Goal: Information Seeking & Learning: Learn about a topic

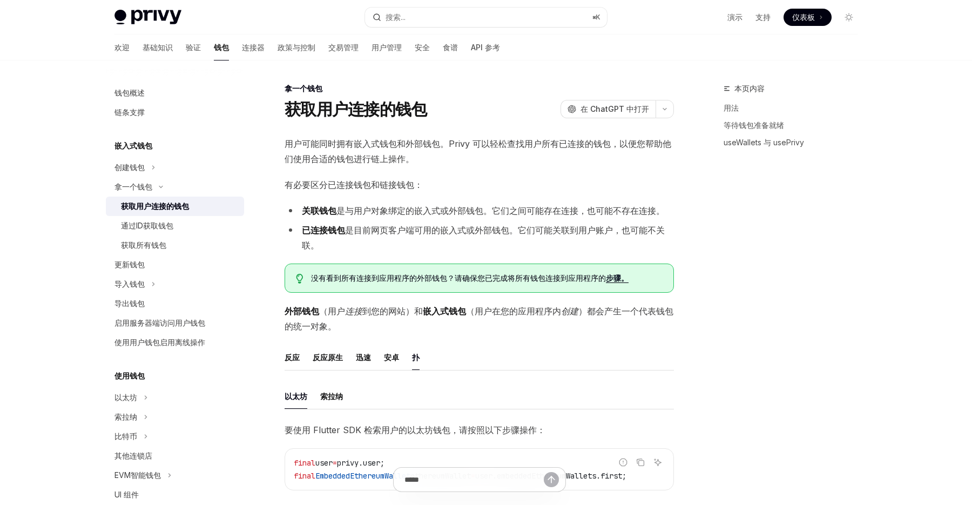
scroll to position [314, 0]
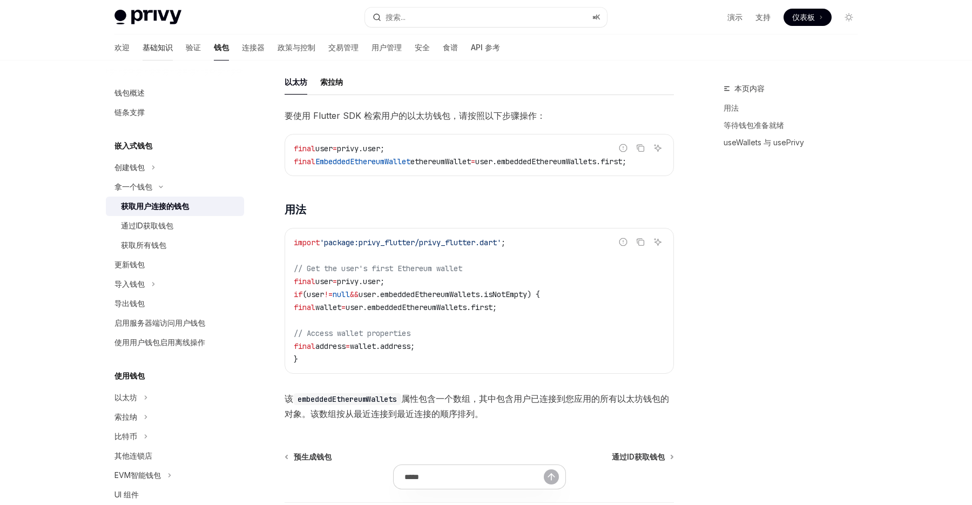
click at [143, 52] on font "基础知识" at bounding box center [158, 47] width 30 height 9
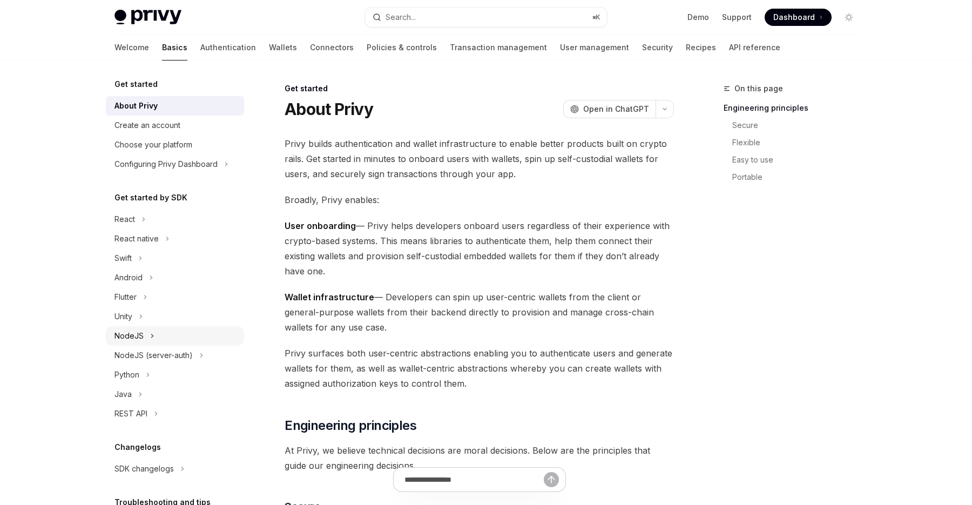
click at [164, 337] on button "NodeJS" at bounding box center [175, 335] width 138 height 19
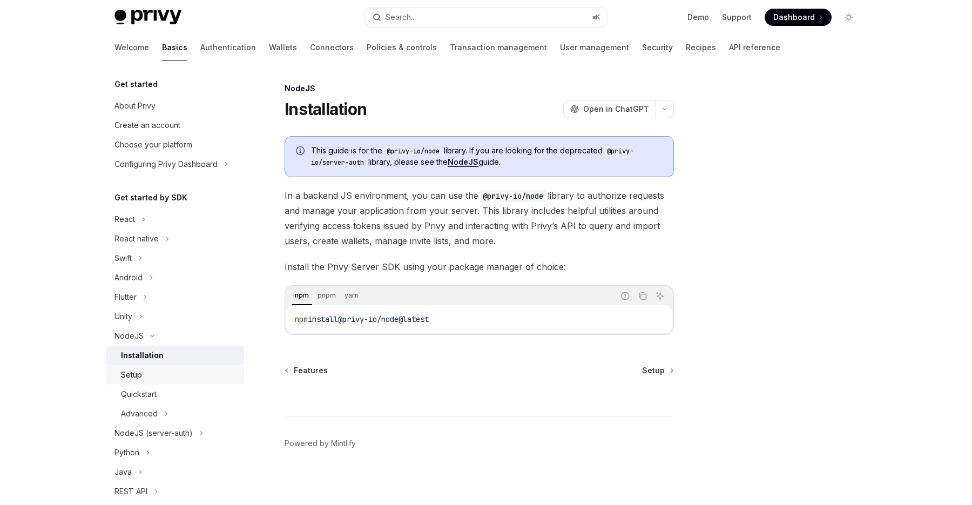
click at [184, 373] on div "Setup" at bounding box center [179, 374] width 117 height 13
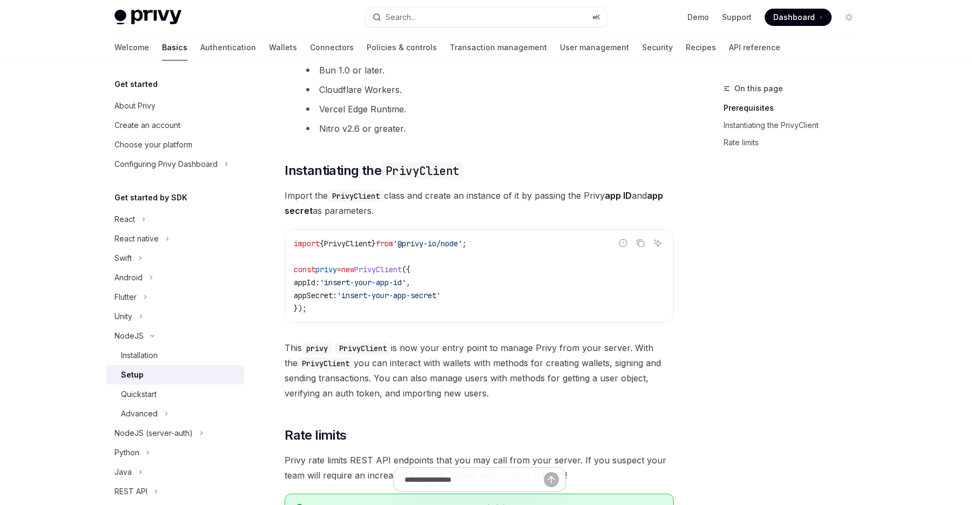
scroll to position [206, 0]
click at [560, 56] on link "User management" at bounding box center [594, 48] width 69 height 26
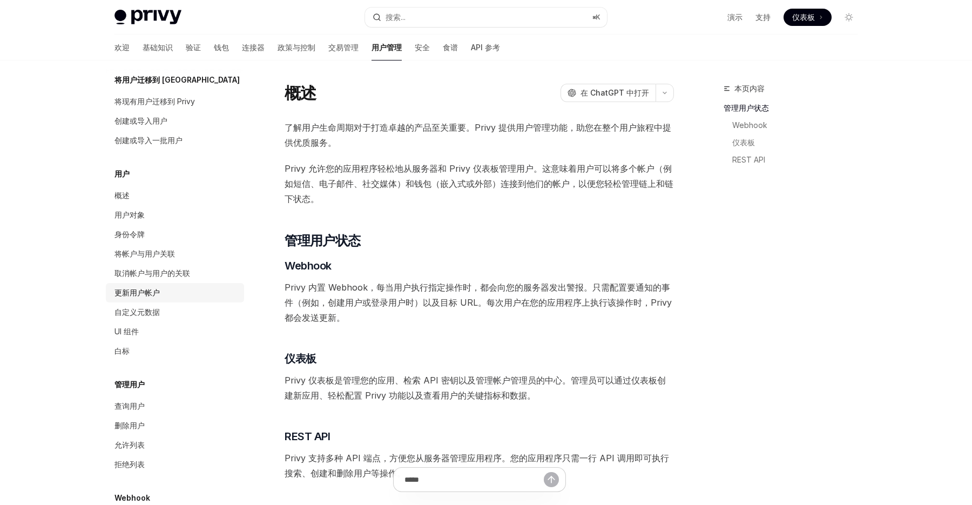
scroll to position [79, 0]
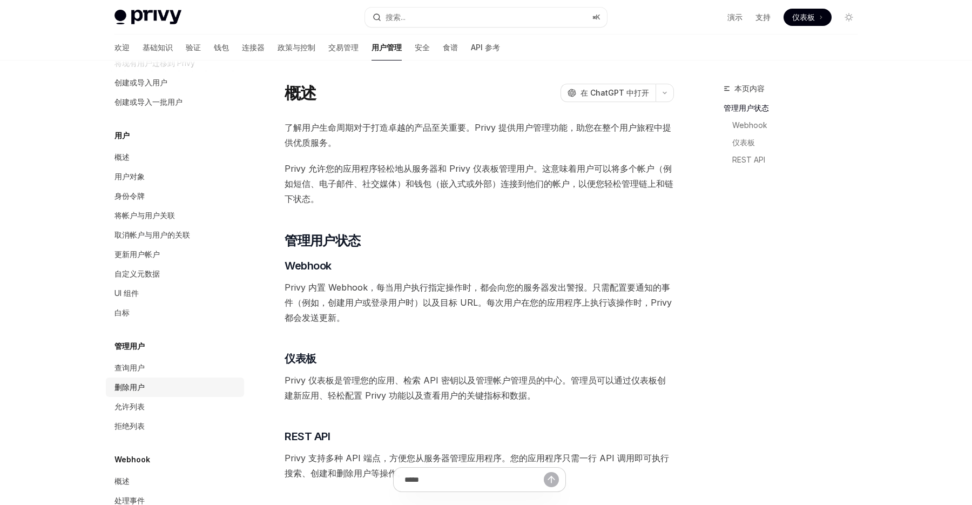
click at [145, 378] on link "删除用户" at bounding box center [175, 386] width 138 height 19
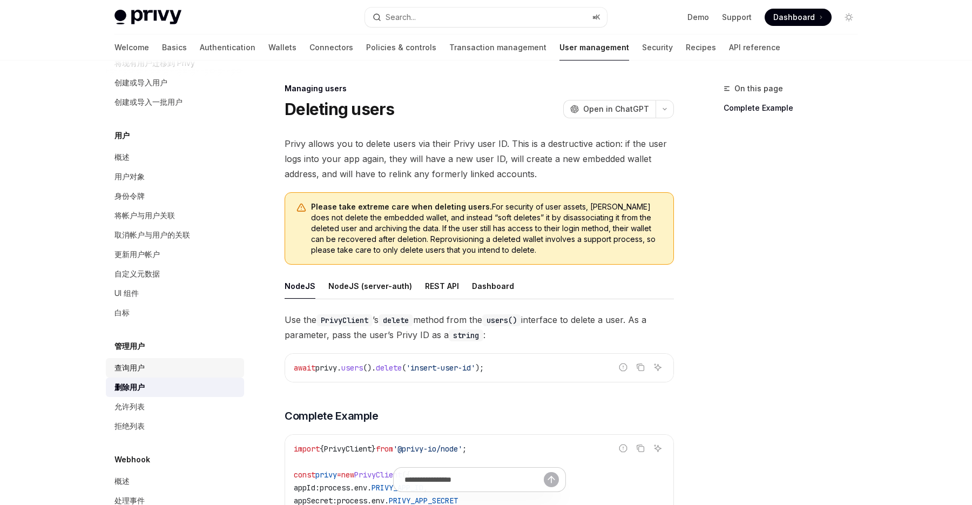
click at [145, 365] on div "查询用户" at bounding box center [175, 367] width 123 height 13
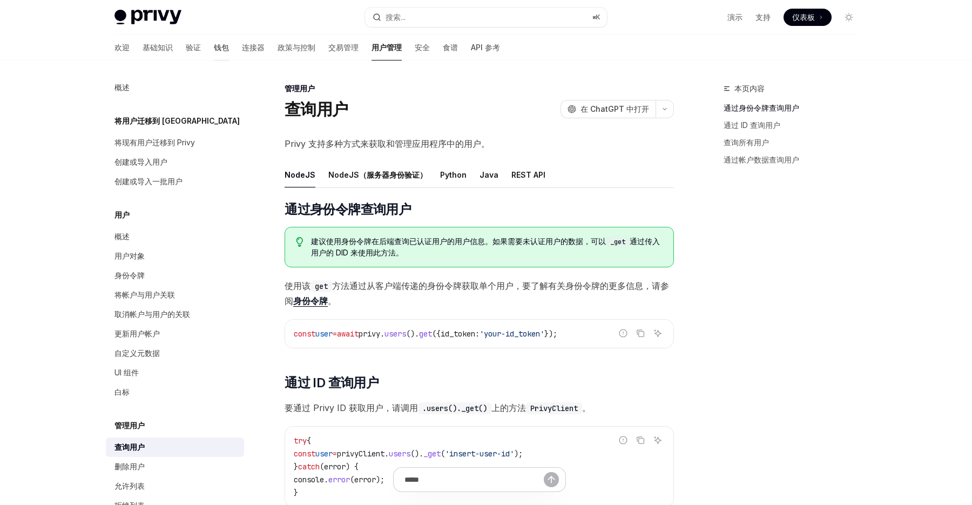
click at [214, 49] on font "钱包" at bounding box center [221, 47] width 15 height 9
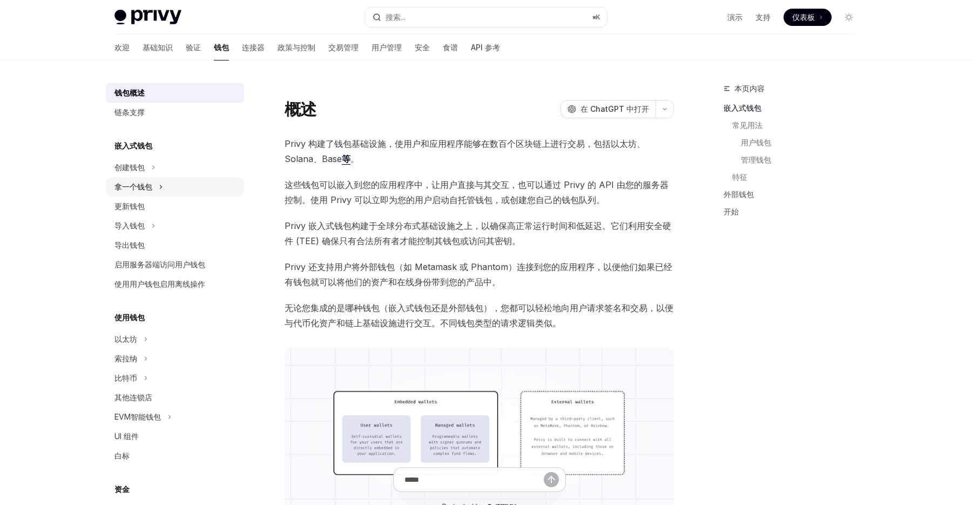
click at [165, 187] on button "拿一个钱包" at bounding box center [175, 186] width 138 height 19
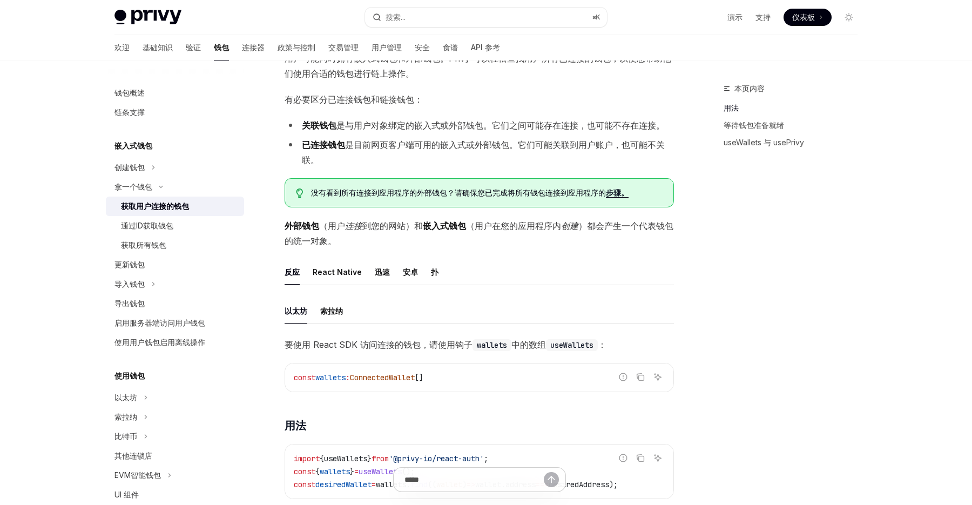
scroll to position [96, 0]
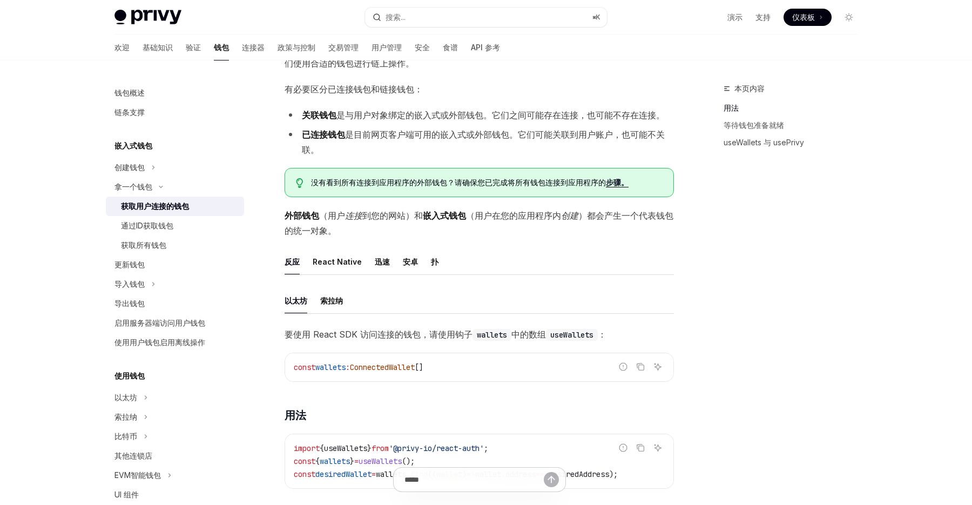
click at [424, 262] on ul "反应 React Native 迅速 [PERSON_NAME] 扑" at bounding box center [479, 262] width 389 height 26
click at [431, 262] on font "扑" at bounding box center [435, 261] width 8 height 9
type textarea "*"
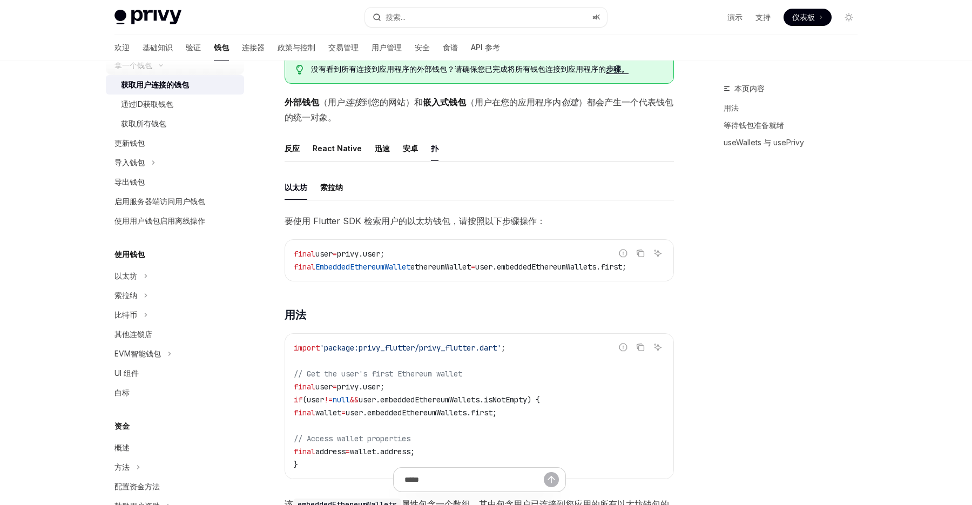
scroll to position [122, 0]
